Goal: Task Accomplishment & Management: Use online tool/utility

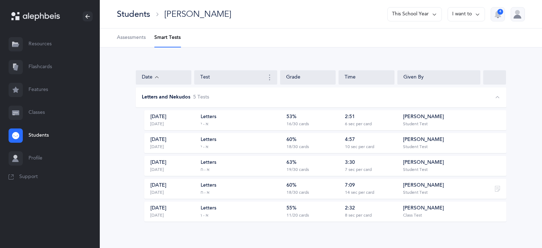
scroll to position [5, 0]
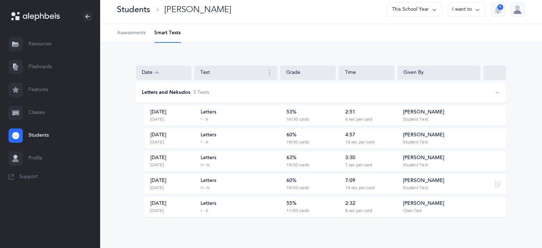
click at [32, 68] on link "Flashcards" at bounding box center [50, 67] width 100 height 23
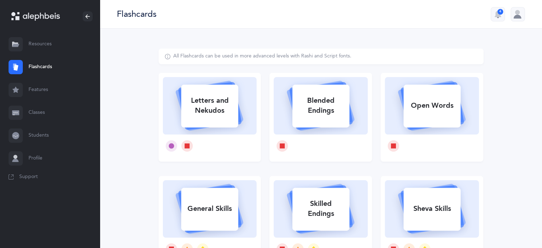
click at [218, 118] on div "Letters and Nekudos" at bounding box center [209, 105] width 57 height 29
select select "27"
select select "single"
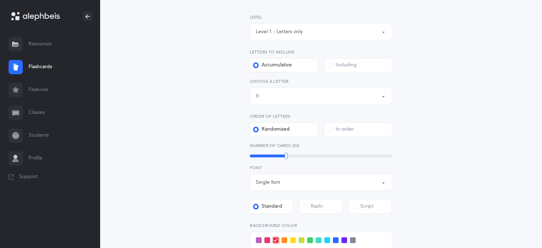
scroll to position [104, 0]
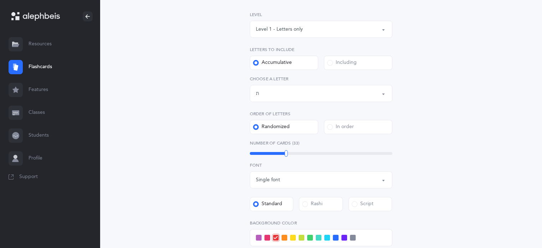
click at [275, 99] on div "Letters up until: ת" at bounding box center [321, 93] width 130 height 12
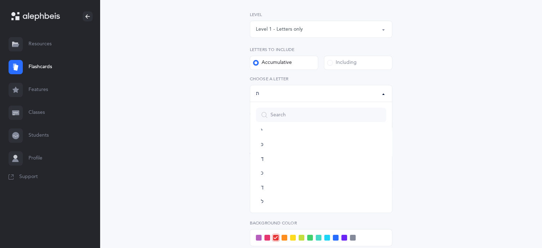
scroll to position [141, 0]
click at [267, 155] on link "כּ" at bounding box center [321, 156] width 130 height 14
select select "82"
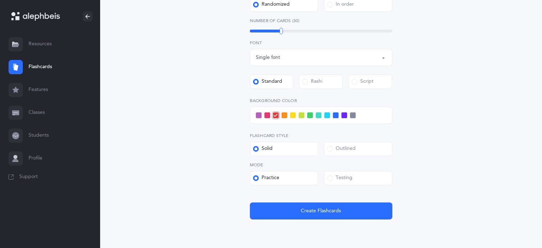
scroll to position [254, 0]
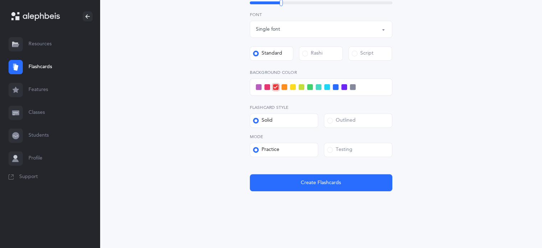
click at [333, 154] on label "Testing" at bounding box center [358, 150] width 68 height 14
click at [0, 0] on input "Testing" at bounding box center [0, 0] width 0 height 0
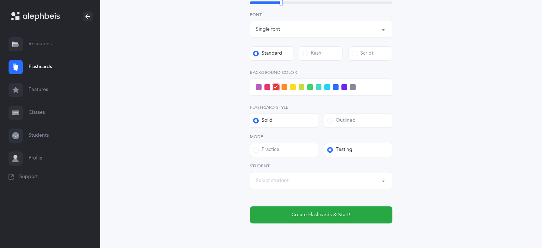
click at [275, 182] on div "Select student" at bounding box center [272, 180] width 33 height 7
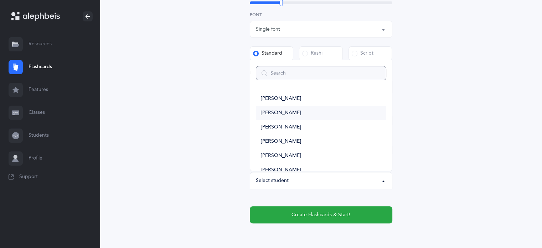
type input "a"
select select
type input "ai"
select select
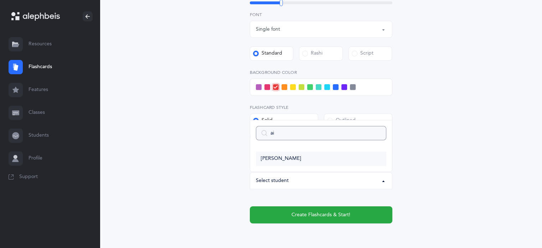
type input "ai"
click at [279, 158] on span "[PERSON_NAME]" at bounding box center [281, 158] width 40 height 6
select select "14371"
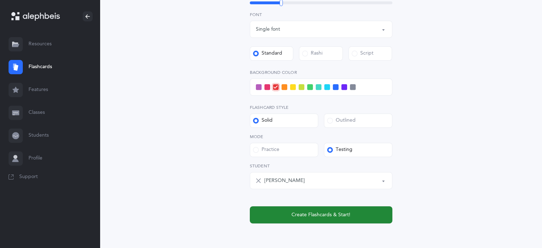
click at [368, 211] on button "Create Flashcards & Start!" at bounding box center [321, 214] width 143 height 17
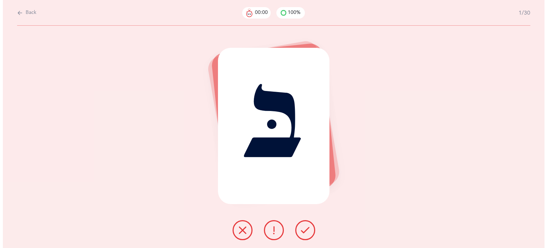
scroll to position [0, 0]
click at [308, 227] on icon at bounding box center [305, 230] width 9 height 9
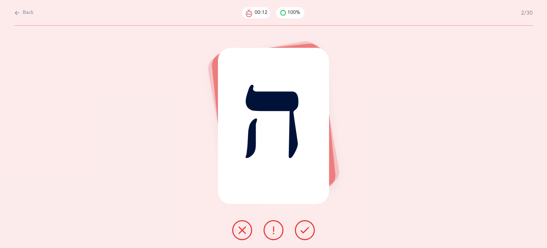
click at [308, 227] on icon at bounding box center [305, 230] width 9 height 9
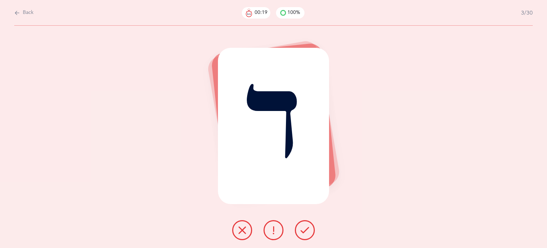
click at [242, 230] on icon at bounding box center [242, 230] width 9 height 9
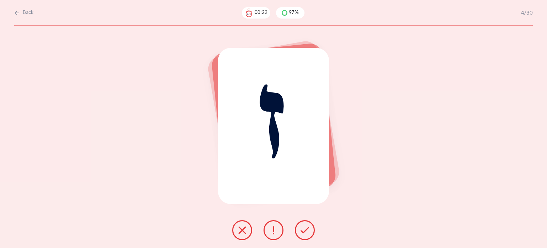
click at [299, 229] on button at bounding box center [305, 230] width 20 height 20
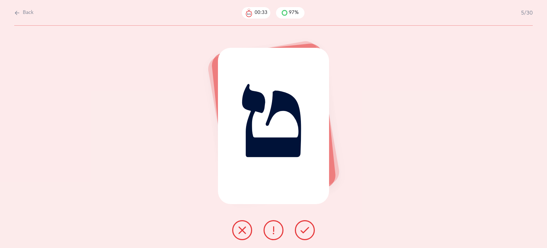
click at [238, 228] on button at bounding box center [242, 230] width 20 height 20
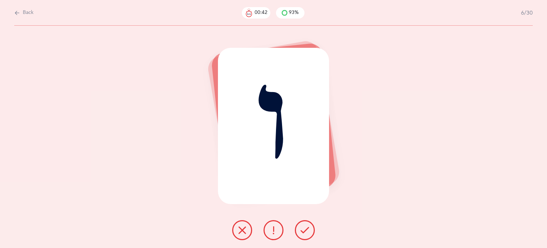
click at [240, 231] on icon at bounding box center [242, 230] width 9 height 9
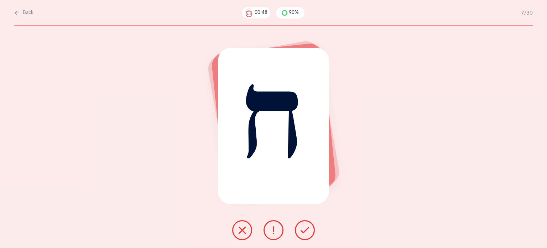
click at [302, 233] on icon at bounding box center [305, 230] width 9 height 9
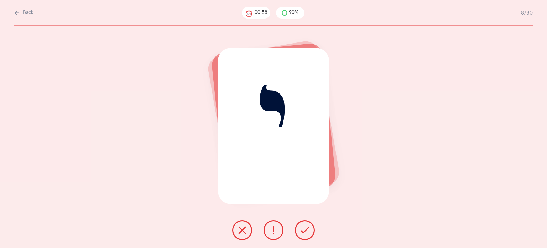
click at [238, 233] on icon at bounding box center [242, 230] width 9 height 9
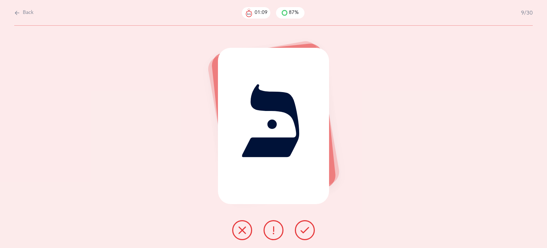
click at [247, 237] on button at bounding box center [242, 230] width 20 height 20
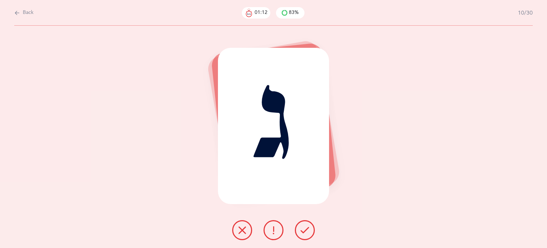
click at [312, 235] on button at bounding box center [305, 230] width 20 height 20
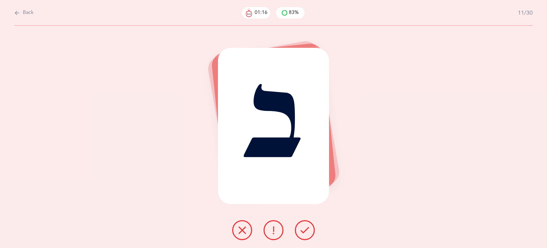
click at [312, 235] on button at bounding box center [305, 230] width 20 height 20
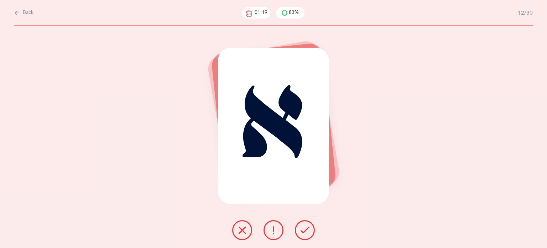
click at [304, 235] on button at bounding box center [305, 230] width 20 height 20
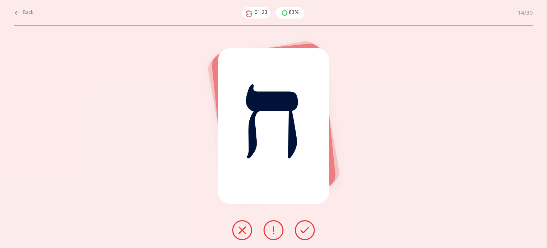
click at [304, 235] on button at bounding box center [305, 230] width 20 height 20
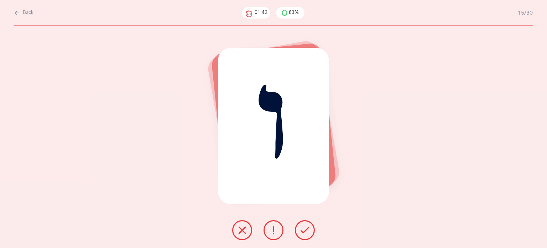
click at [277, 229] on icon at bounding box center [273, 230] width 9 height 9
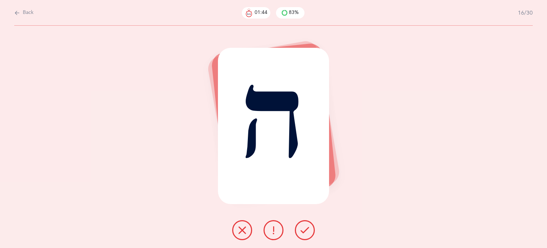
click at [309, 233] on button at bounding box center [305, 230] width 20 height 20
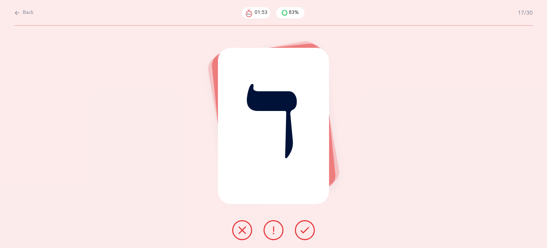
click at [241, 230] on icon at bounding box center [242, 230] width 9 height 9
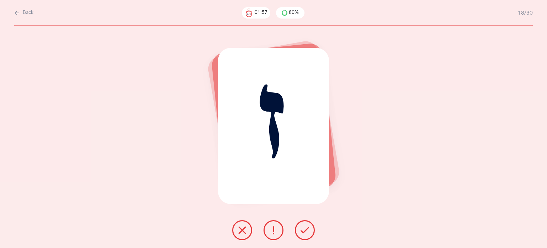
click at [308, 229] on icon at bounding box center [305, 230] width 9 height 9
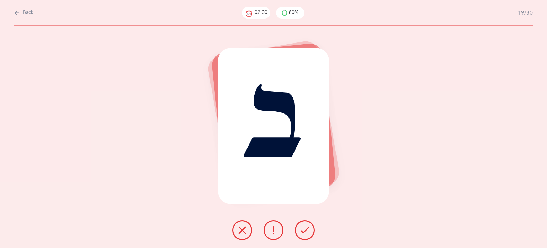
click at [308, 229] on icon at bounding box center [305, 230] width 9 height 9
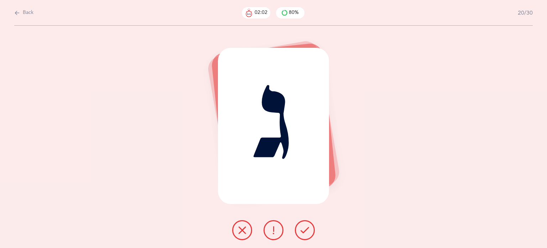
click at [308, 229] on icon at bounding box center [305, 230] width 9 height 9
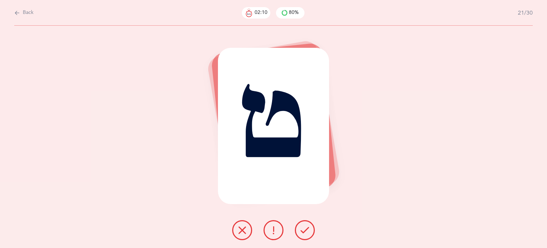
click at [237, 228] on button at bounding box center [242, 230] width 20 height 20
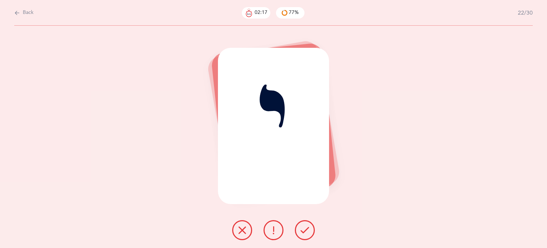
click at [243, 231] on icon at bounding box center [242, 230] width 9 height 9
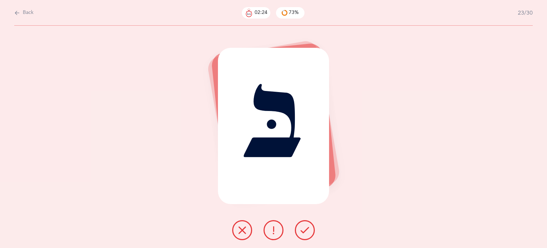
click at [307, 232] on icon at bounding box center [305, 230] width 9 height 9
click at [245, 234] on icon at bounding box center [242, 230] width 9 height 9
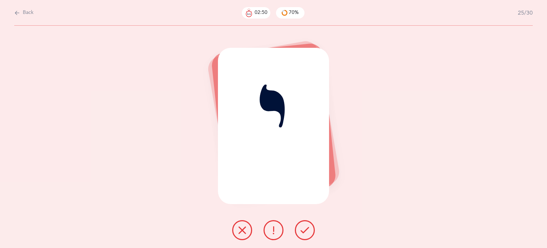
click at [236, 234] on button at bounding box center [242, 230] width 20 height 20
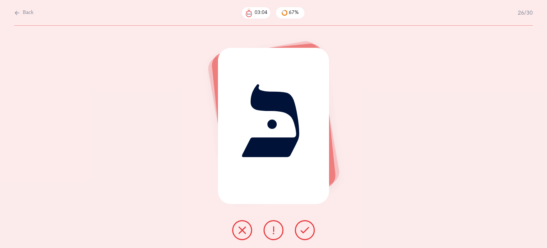
click at [236, 235] on button at bounding box center [242, 230] width 20 height 20
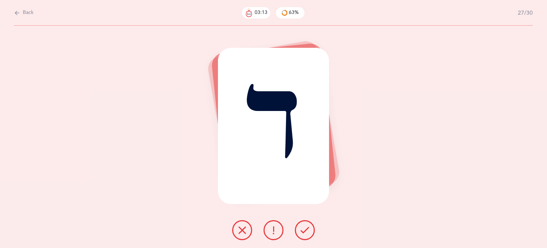
click at [241, 234] on button at bounding box center [242, 230] width 20 height 20
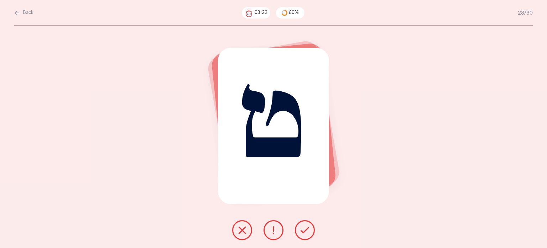
click at [237, 233] on button at bounding box center [242, 230] width 20 height 20
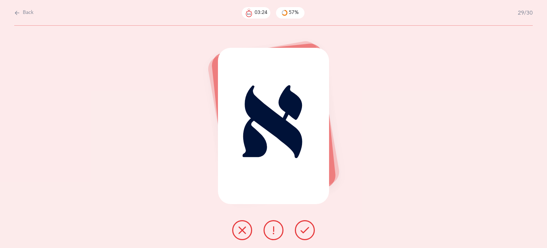
click at [306, 226] on icon at bounding box center [305, 230] width 9 height 9
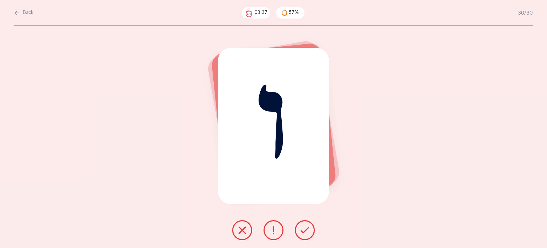
click at [306, 229] on icon at bounding box center [305, 230] width 9 height 9
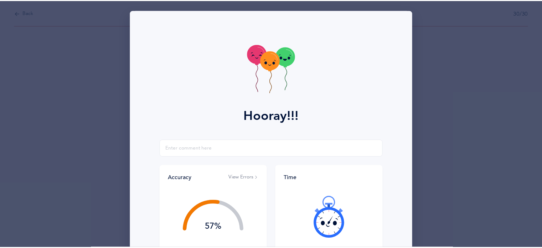
scroll to position [91, 0]
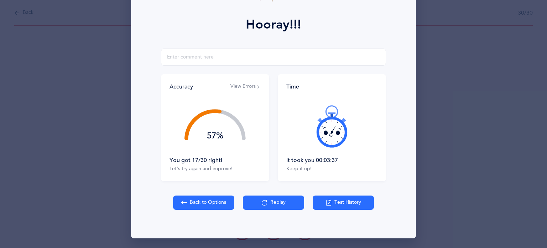
click at [213, 206] on button "Back to Options" at bounding box center [203, 202] width 61 height 14
select select "82"
select select "single"
